Goal: Transaction & Acquisition: Download file/media

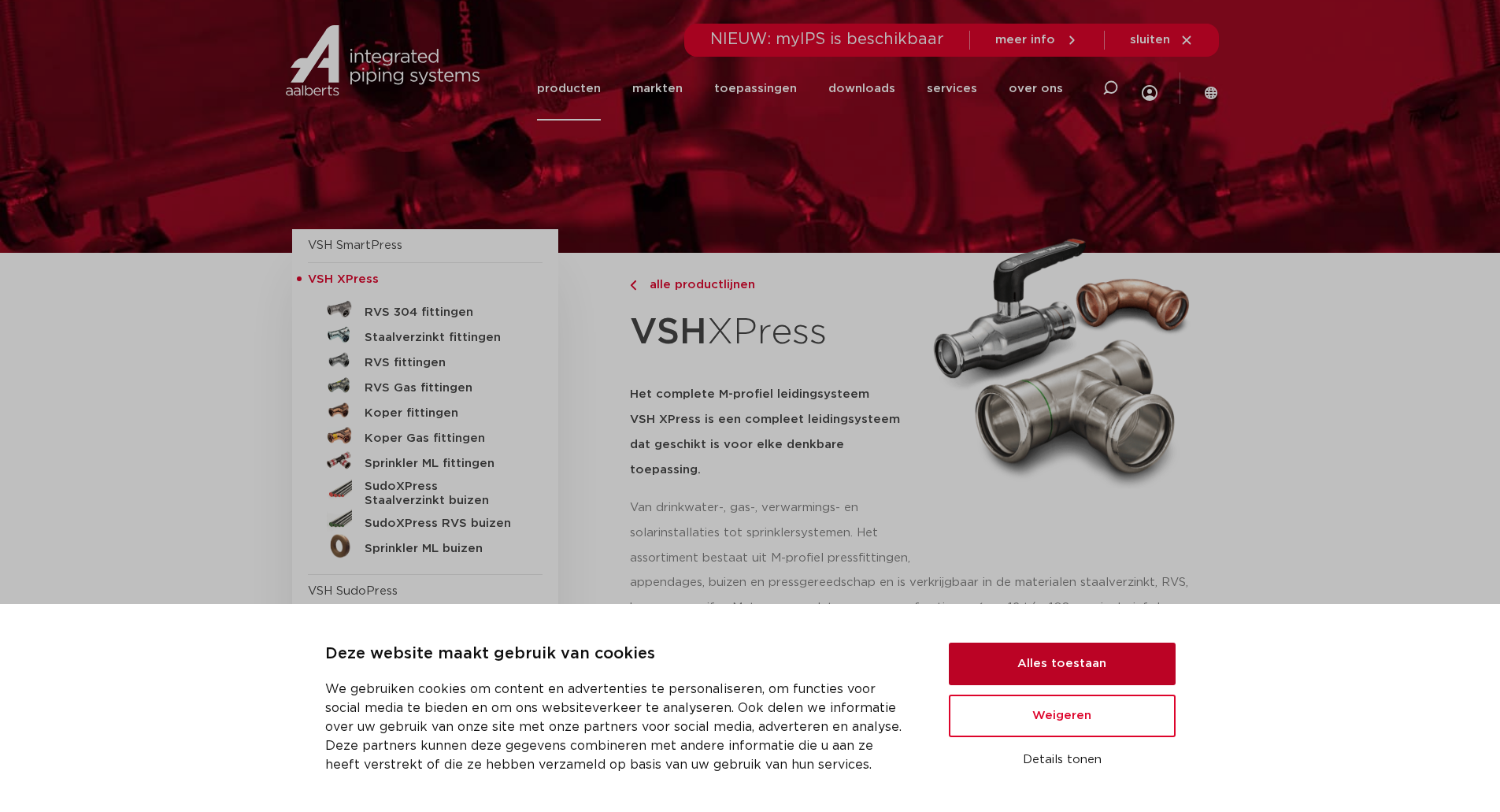
click at [1106, 663] on button "Alles toestaan" at bounding box center [1062, 664] width 227 height 43
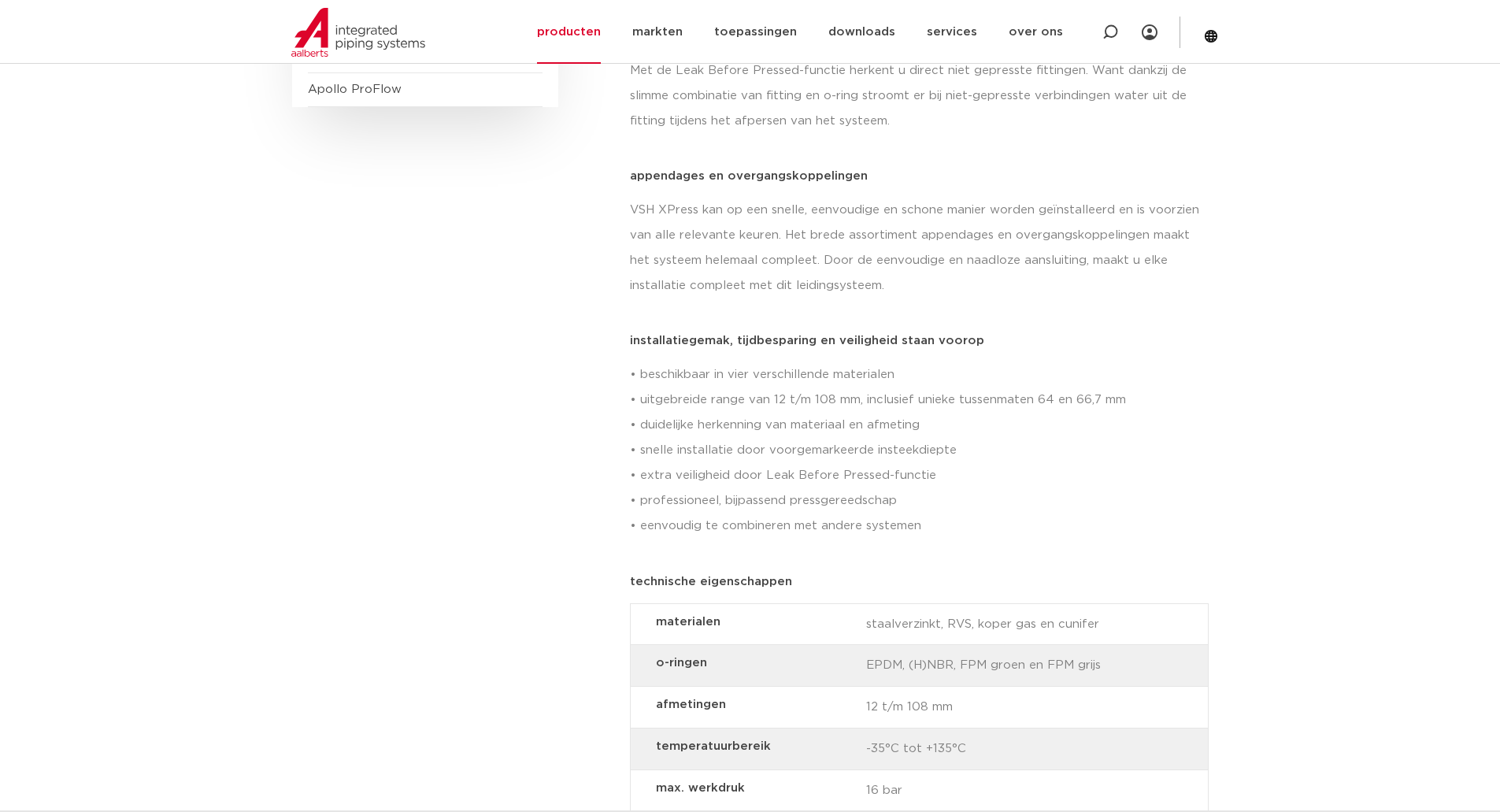
scroll to position [709, 0]
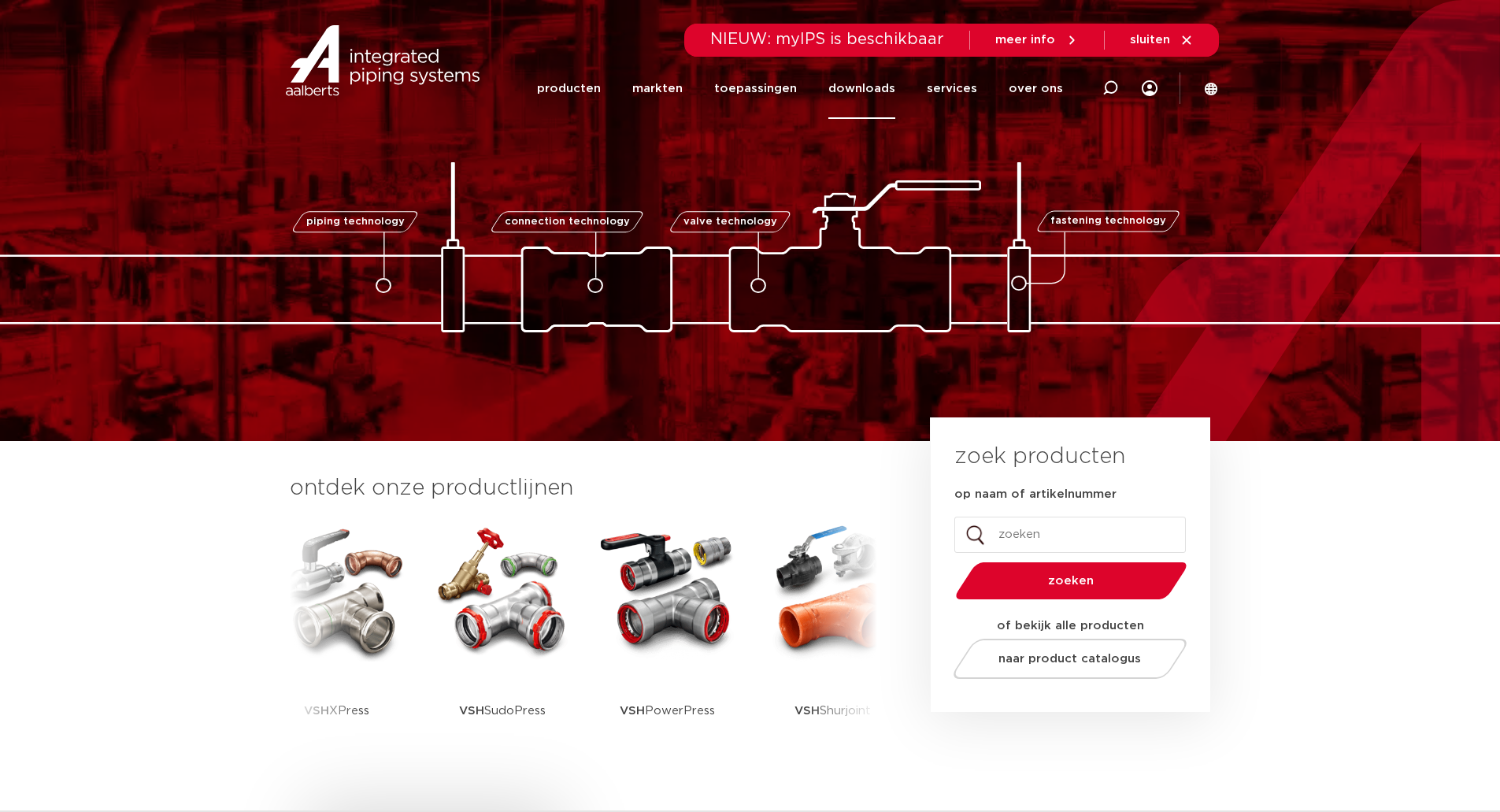
click at [879, 88] on link "downloads" at bounding box center [861, 89] width 67 height 60
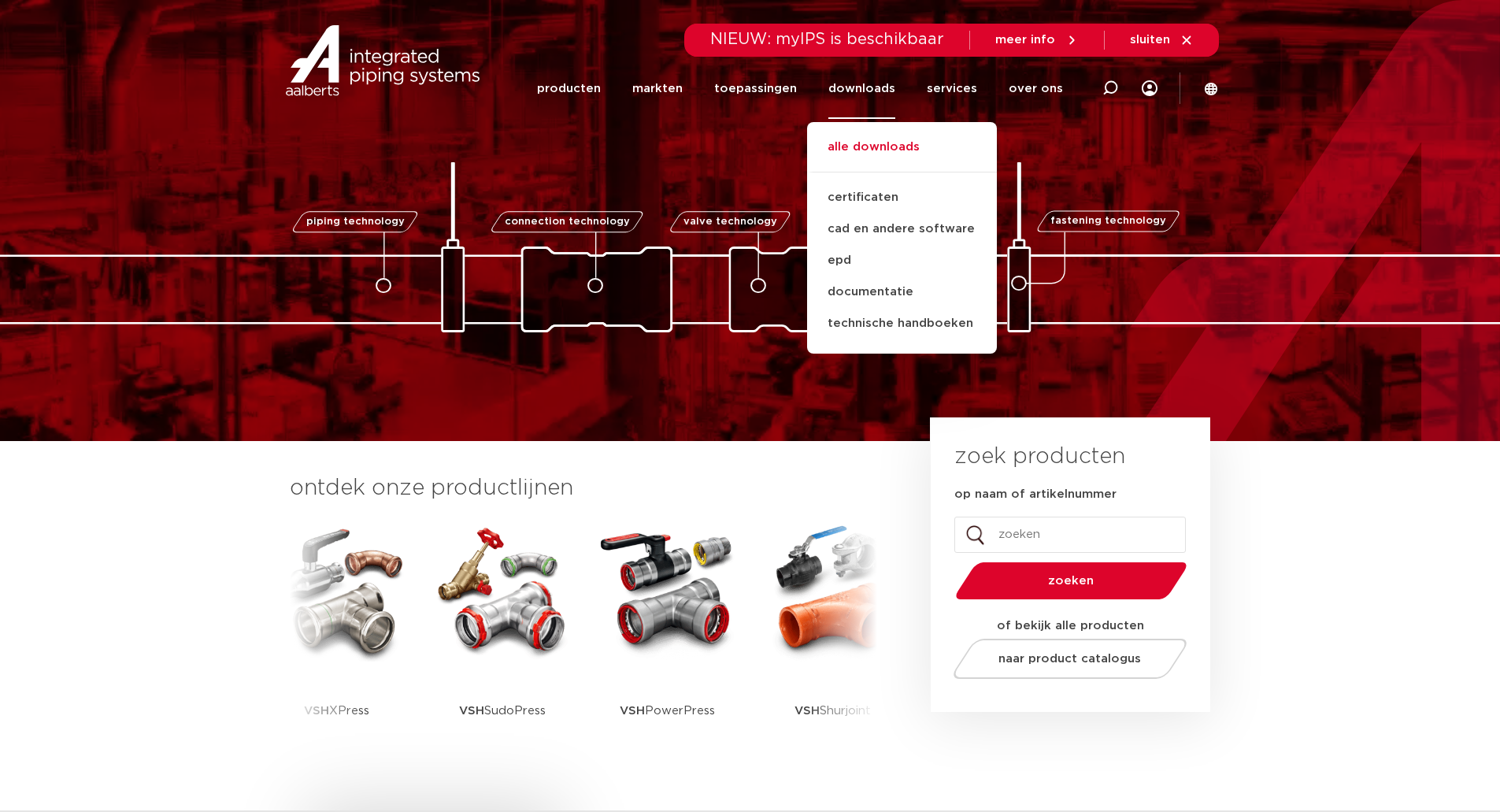
click at [927, 147] on link "alle downloads" at bounding box center [902, 155] width 190 height 35
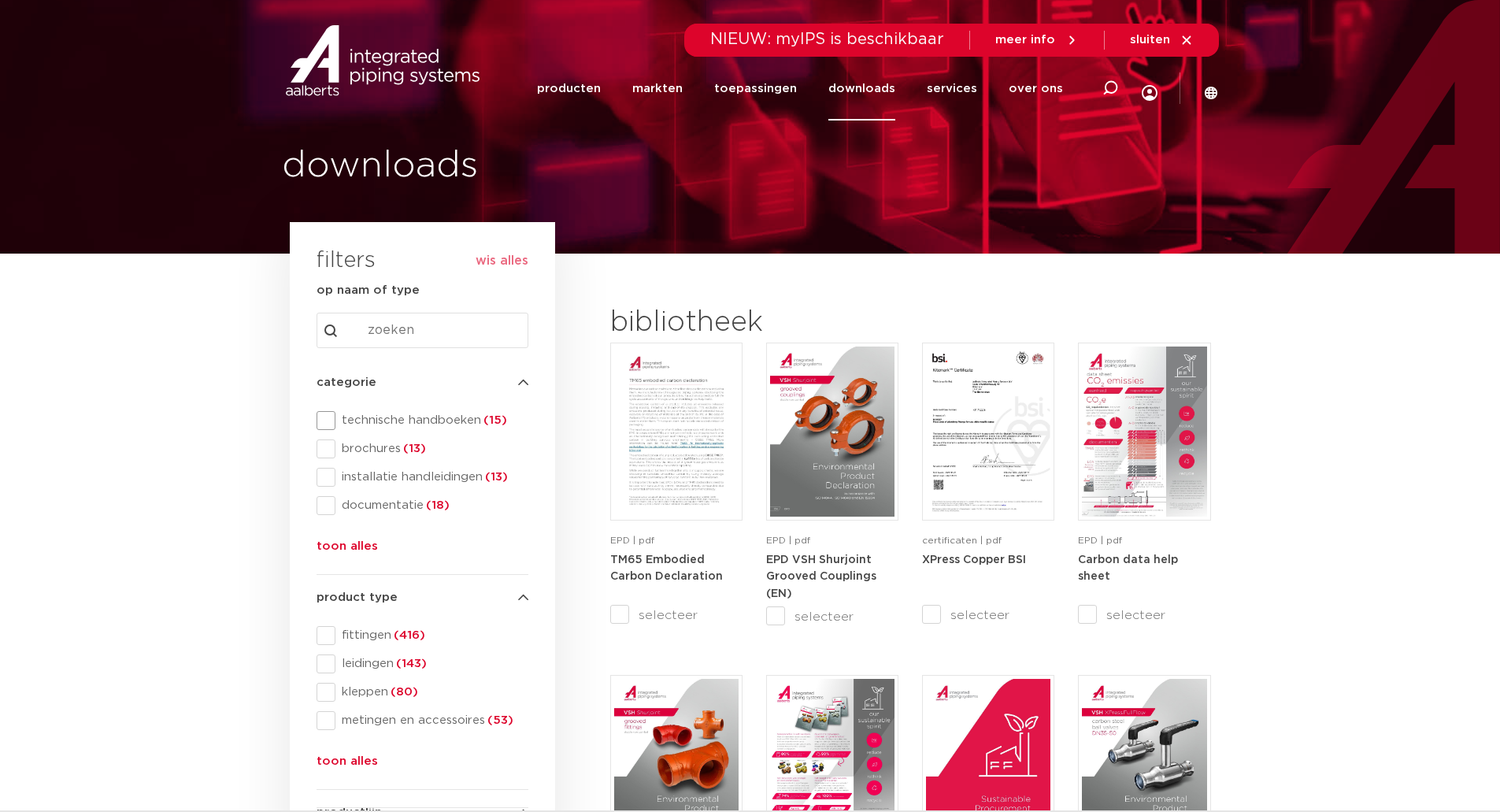
click at [323, 422] on span at bounding box center [325, 420] width 19 height 19
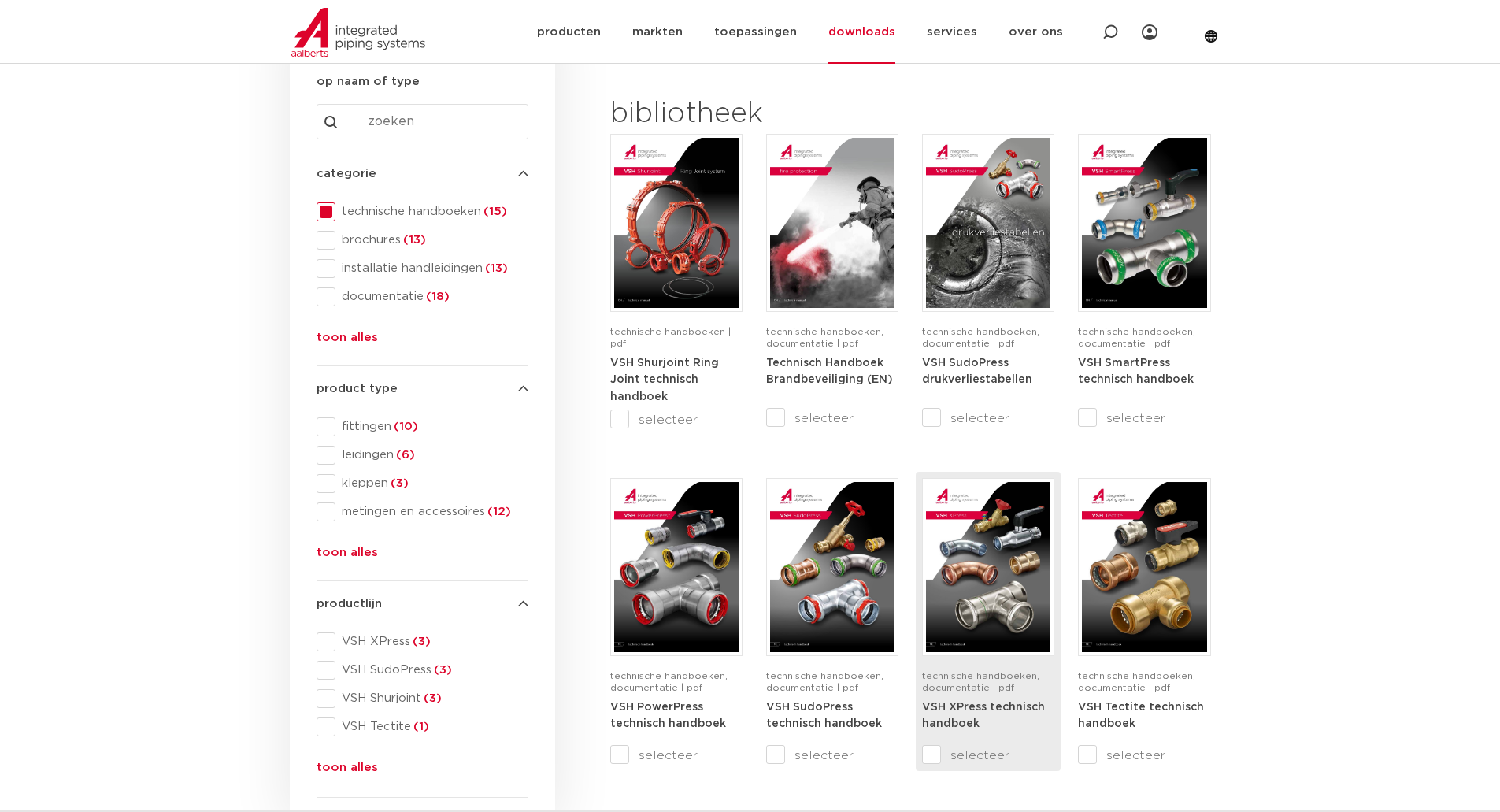
scroll to position [236, 0]
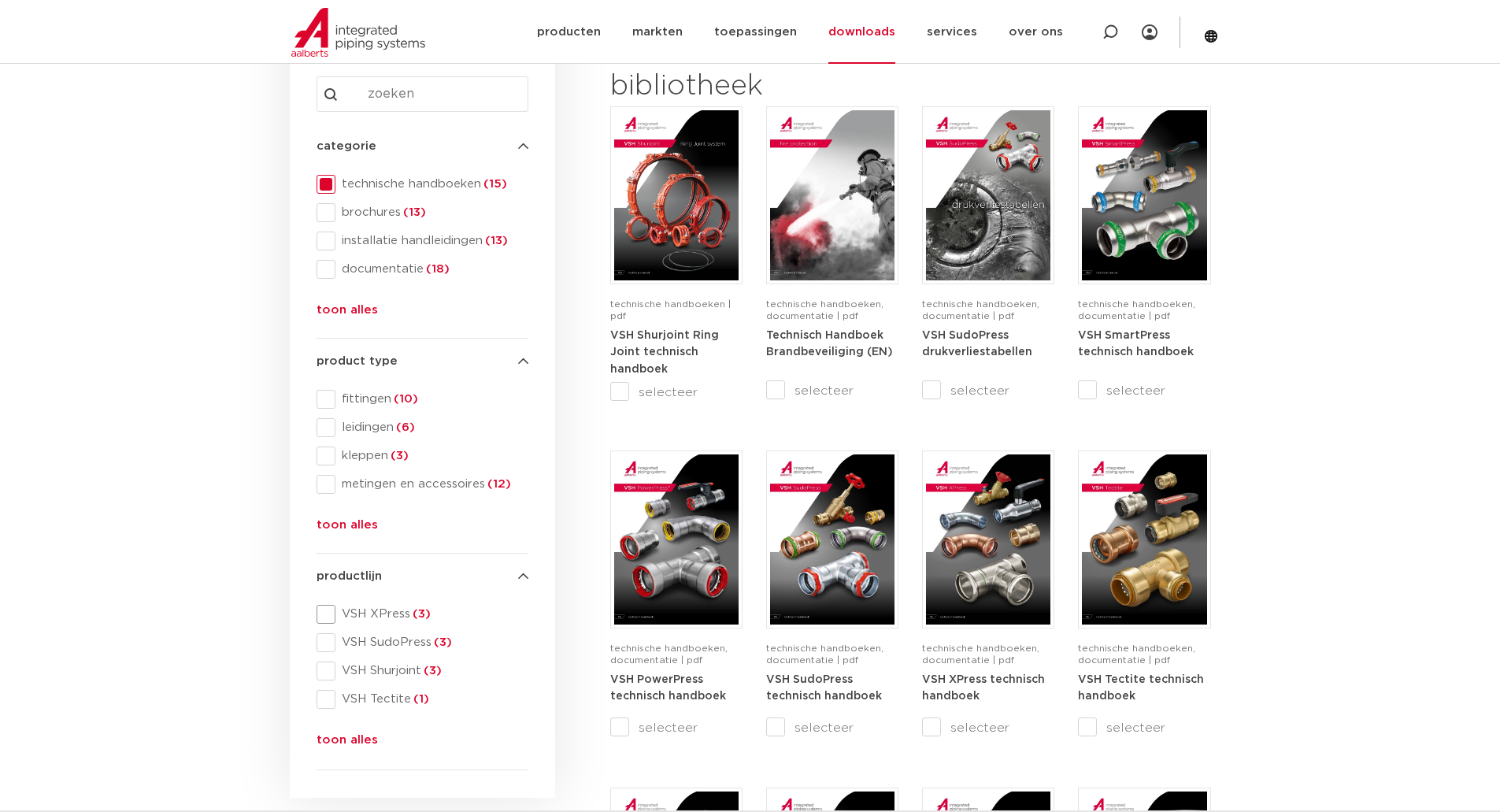
click at [327, 612] on span at bounding box center [325, 614] width 19 height 19
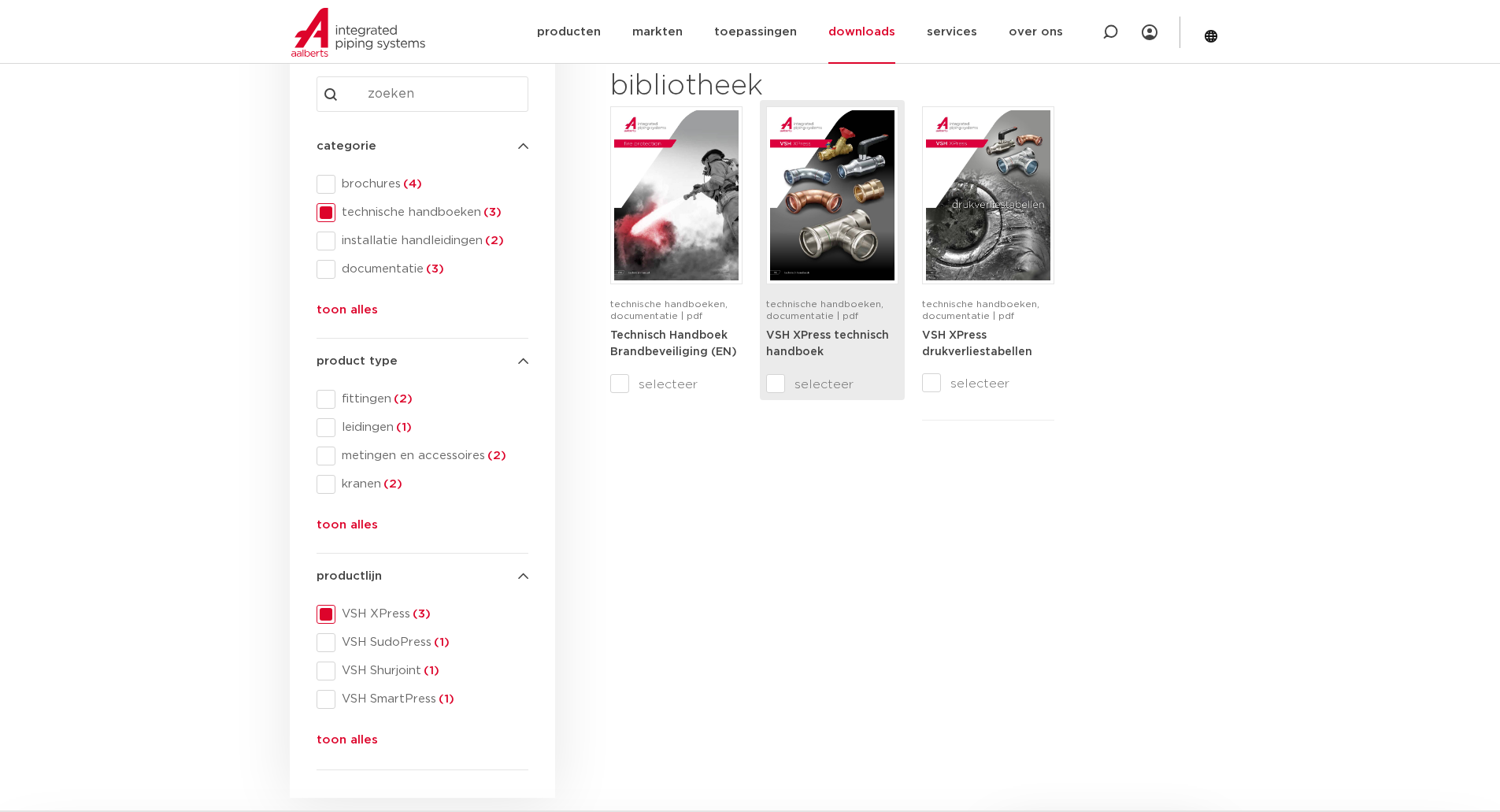
click at [852, 245] on img at bounding box center [833, 195] width 124 height 170
click at [826, 238] on img at bounding box center [833, 195] width 124 height 170
